Goal: Information Seeking & Learning: Understand process/instructions

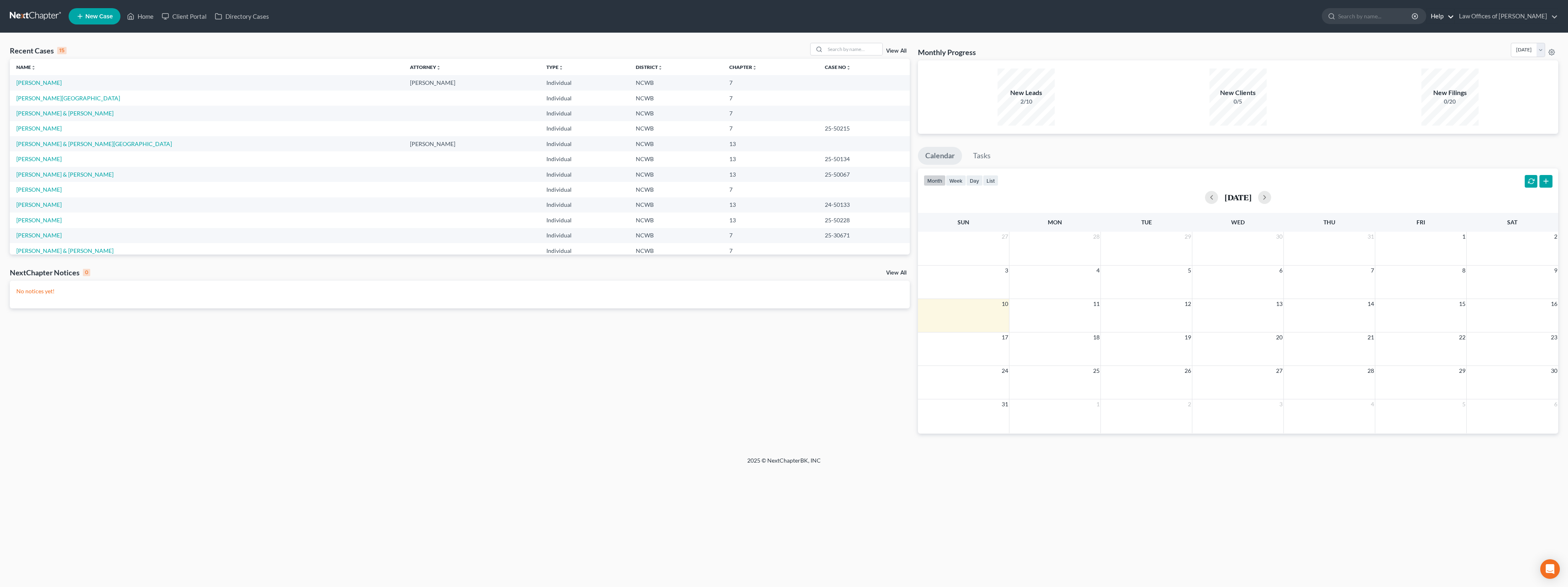
click at [1427, 16] on link "Help" at bounding box center [1440, 16] width 27 height 15
click at [1403, 30] on link "Help Center" at bounding box center [1421, 33] width 65 height 14
click at [1427, 17] on link "Help" at bounding box center [1440, 16] width 27 height 15
click at [1413, 35] on link "Help Center" at bounding box center [1421, 33] width 65 height 14
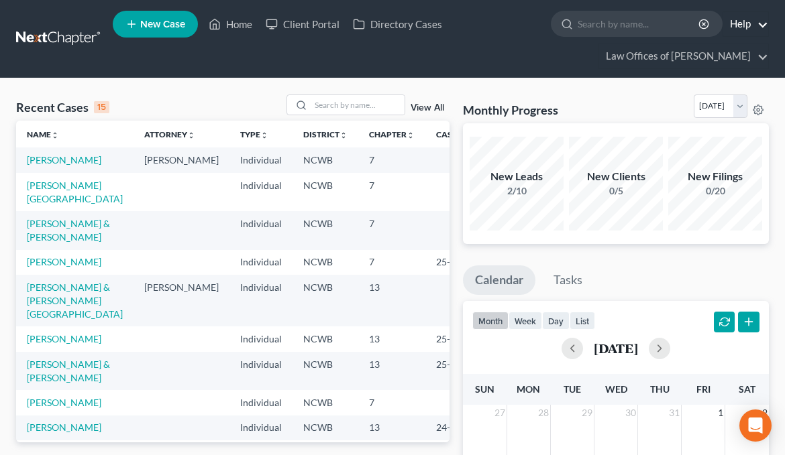
click at [739, 20] on link "Help" at bounding box center [745, 24] width 45 height 24
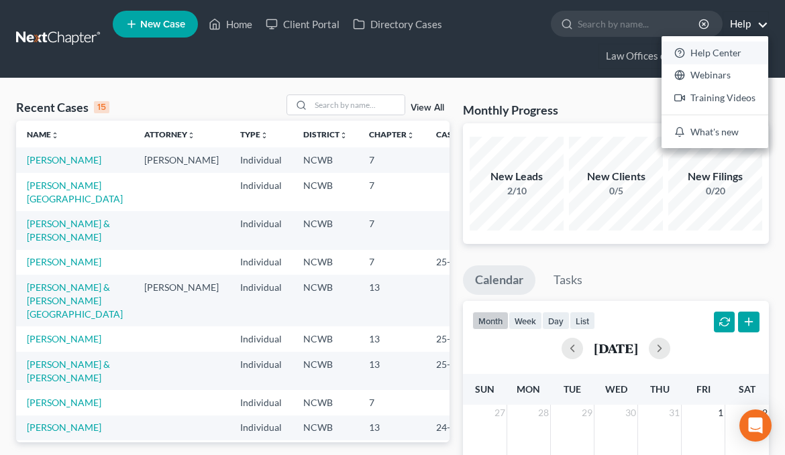
click at [739, 51] on link "Help Center" at bounding box center [714, 53] width 107 height 23
